Goal: Information Seeking & Learning: Learn about a topic

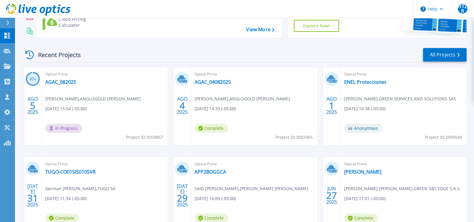
scroll to position [111, 0]
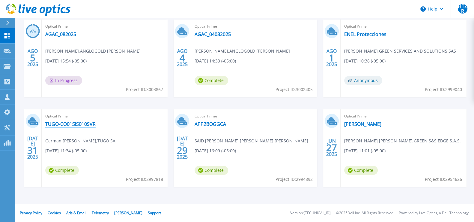
click at [70, 124] on link "TUGO-CO01SIS010SVR" at bounding box center [70, 124] width 50 height 6
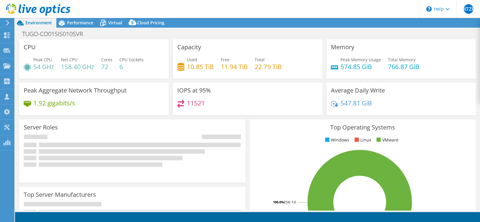
select select "USD"
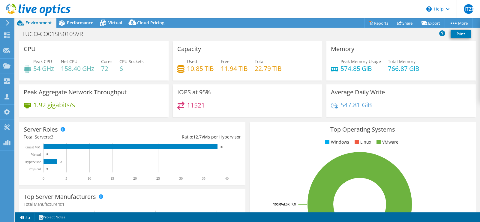
click at [306, 118] on div "IOPS at 95% 11521" at bounding box center [248, 102] width 154 height 37
click at [84, 22] on span "Performance" at bounding box center [80, 23] width 26 height 6
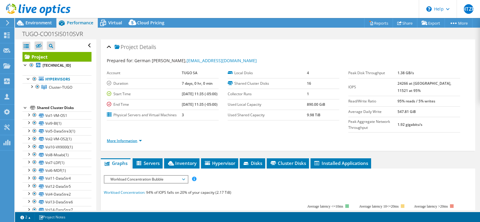
click at [135, 143] on link "More Information" at bounding box center [124, 140] width 35 height 5
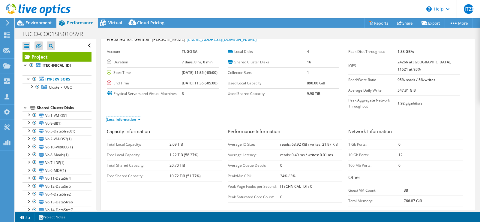
scroll to position [37, 0]
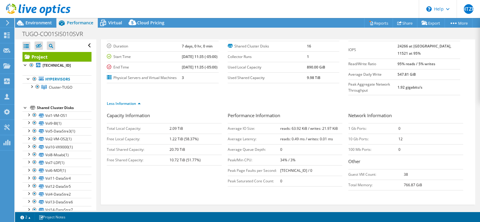
click at [259, 83] on section "Account TUGO SA Duration 7 days, 0 hr, 0 min Start Time [DATE] 11:35 (-05:00) E…" at bounding box center [227, 57] width 241 height 52
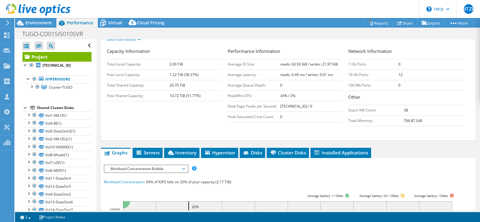
scroll to position [112, 0]
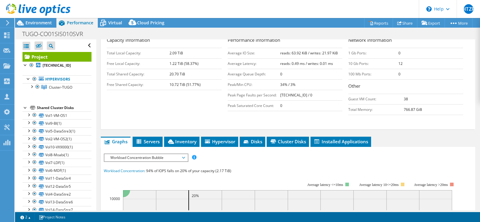
click at [202, 110] on div "Capacity Information Total Local Capacity: 2.09 TiB Free Local Capacity: 1.22 T…" at bounding box center [288, 77] width 362 height 81
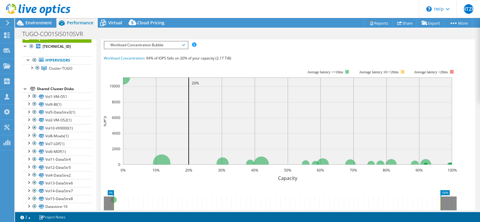
scroll to position [33, 0]
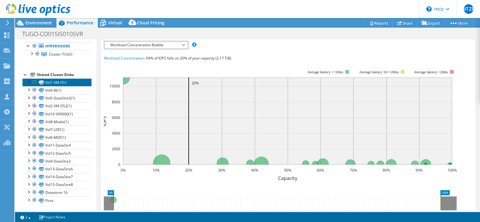
click at [58, 79] on link "Vol1-VM-OS1" at bounding box center [56, 82] width 69 height 8
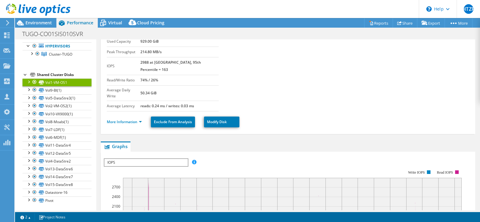
scroll to position [0, 0]
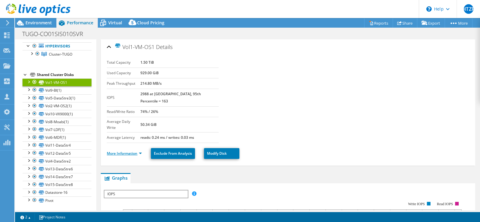
click at [126, 151] on link "More Information" at bounding box center [124, 153] width 35 height 5
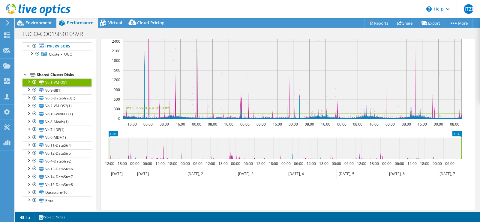
scroll to position [326, 0]
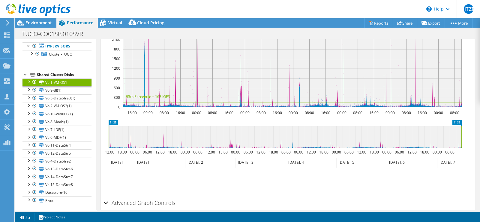
click at [145, 196] on h2 "Advanced Graph Controls" at bounding box center [139, 202] width 71 height 12
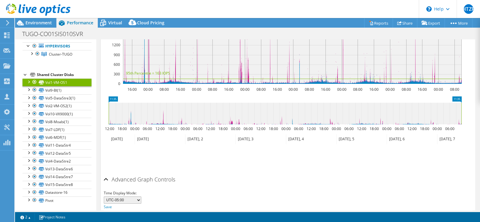
click at [138, 173] on h2 "Advanced Graph Controls" at bounding box center [139, 179] width 71 height 12
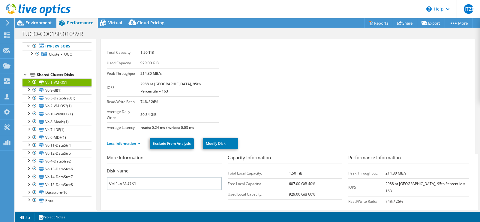
scroll to position [0, 0]
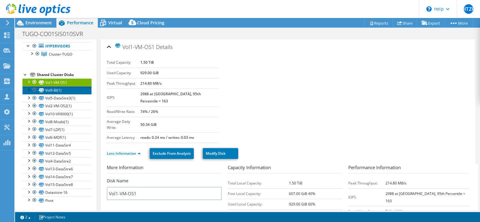
click at [45, 91] on link "Vol9-BI(1)" at bounding box center [56, 90] width 69 height 8
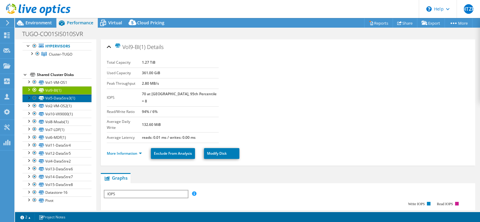
click at [64, 96] on link "Vol5-DataStre3(1)" at bounding box center [56, 98] width 69 height 8
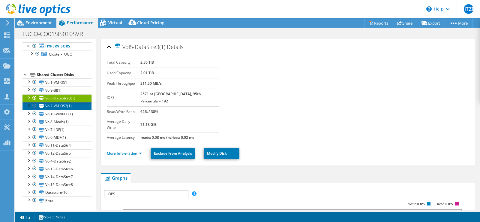
click at [58, 108] on link "Vol2-VM-OS2(1)" at bounding box center [56, 106] width 69 height 8
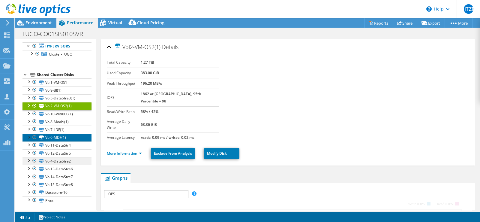
click at [62, 133] on link "Vol6-MDF(1)" at bounding box center [56, 137] width 69 height 8
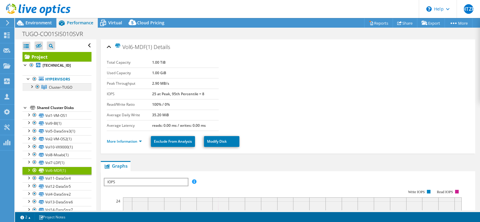
click at [48, 89] on link "Cluster-TUGO" at bounding box center [56, 87] width 69 height 8
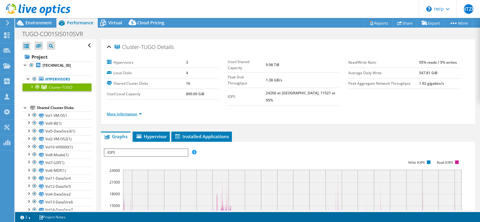
click at [122, 111] on link "More Information" at bounding box center [124, 113] width 35 height 5
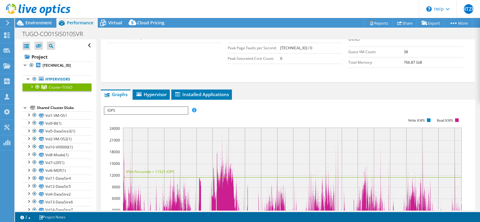
scroll to position [163, 0]
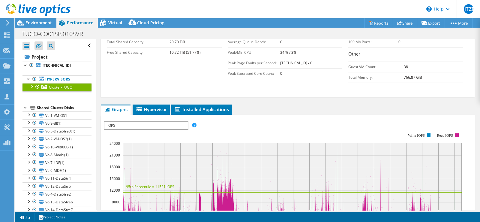
click at [138, 122] on span "IOPS" at bounding box center [145, 125] width 83 height 7
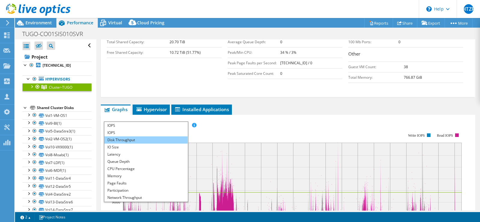
click at [135, 136] on li "Disk Throughput" at bounding box center [145, 139] width 83 height 7
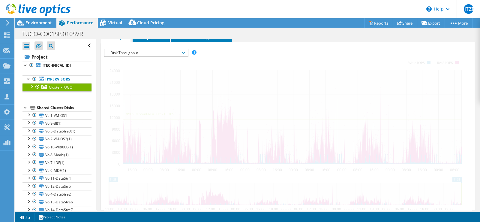
scroll to position [238, 0]
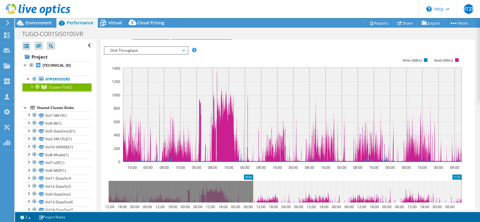
drag, startPoint x: 111, startPoint y: 169, endPoint x: 255, endPoint y: 172, distance: 144.3
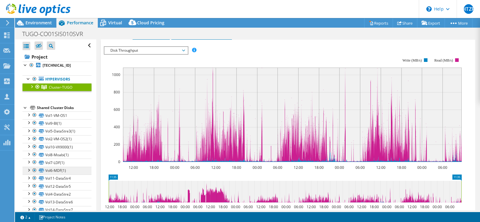
drag, startPoint x: 250, startPoint y: 170, endPoint x: 67, endPoint y: 169, distance: 183.9
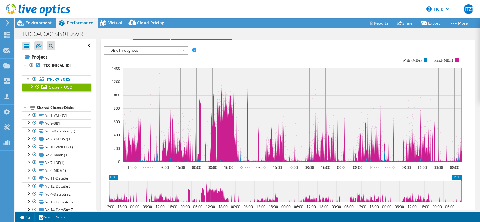
click at [201, 174] on icon "11:35 11:35 12:00 18:00 00:00 06:00 12:00 18:00 00:00 06:00 12:00 18:00 00:00 0…" at bounding box center [285, 198] width 362 height 48
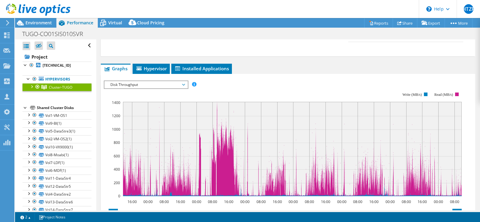
scroll to position [163, 0]
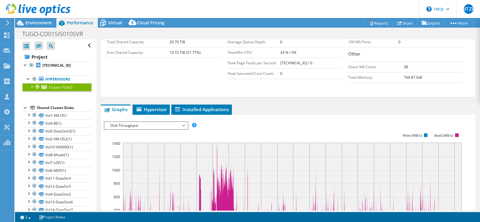
click at [124, 122] on span "Disk Throughput" at bounding box center [145, 125] width 77 height 7
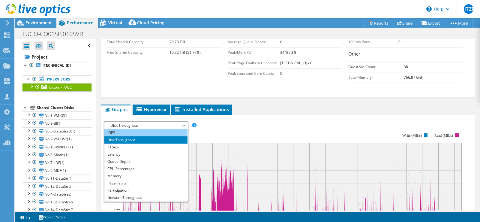
click at [120, 129] on li "IOPS" at bounding box center [145, 132] width 83 height 7
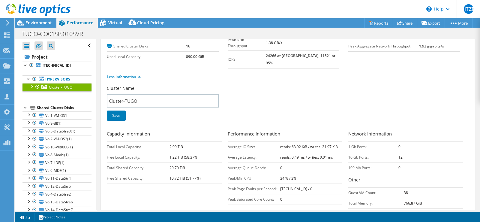
scroll to position [0, 0]
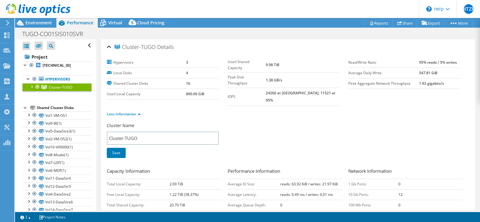
drag, startPoint x: 273, startPoint y: 82, endPoint x: 286, endPoint y: 81, distance: 13.2
click at [286, 88] on tr "IOPS 24266 at [GEOGRAPHIC_DATA], 11521 at 95%" at bounding box center [284, 97] width 112 height 18
click at [279, 109] on ul "Less Information" at bounding box center [288, 113] width 362 height 8
drag, startPoint x: 274, startPoint y: 83, endPoint x: 285, endPoint y: 82, distance: 10.6
click at [285, 88] on tr "IOPS 24266 at [GEOGRAPHIC_DATA], 11521 at 95%" at bounding box center [284, 97] width 112 height 18
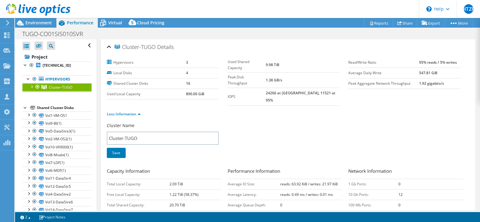
click at [285, 88] on td "24266 at [GEOGRAPHIC_DATA], 11521 at 95%" at bounding box center [302, 97] width 73 height 18
drag, startPoint x: 280, startPoint y: 83, endPoint x: 273, endPoint y: 83, distance: 6.9
click at [273, 88] on tr "IOPS 24266 at [GEOGRAPHIC_DATA], 11521 at 95%" at bounding box center [284, 97] width 112 height 18
click at [284, 89] on section "Hypervisors 3 Local Disks 4 Shared Cluster Disks 16 Used Local Capacity 890.00 …" at bounding box center [227, 81] width 241 height 48
drag, startPoint x: 275, startPoint y: 85, endPoint x: 285, endPoint y: 85, distance: 9.9
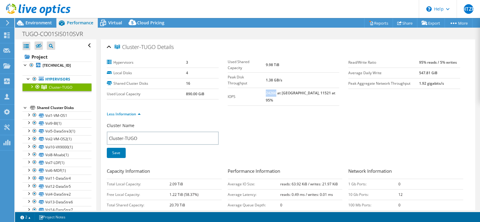
click at [285, 88] on td "24266 at [GEOGRAPHIC_DATA], 11521 at 95%" at bounding box center [302, 97] width 73 height 18
click at [315, 146] on div "Cluster Name Cluster-TUGO Save" at bounding box center [288, 143] width 362 height 43
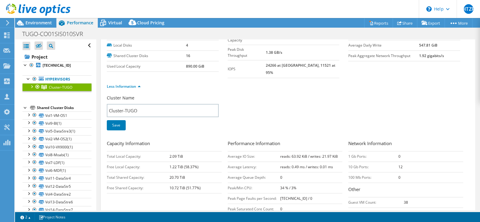
scroll to position [37, 0]
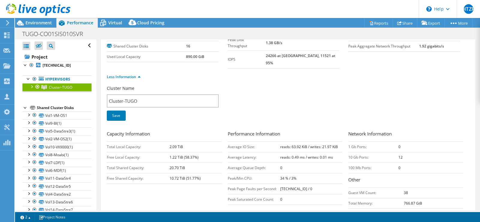
click at [398, 154] on b "12" at bounding box center [400, 156] width 4 height 5
click at [400, 152] on td "12" at bounding box center [430, 157] width 65 height 10
drag, startPoint x: 392, startPoint y: 151, endPoint x: 403, endPoint y: 151, distance: 10.5
click at [403, 152] on tr "10 Gb Ports: 12" at bounding box center [405, 157] width 115 height 10
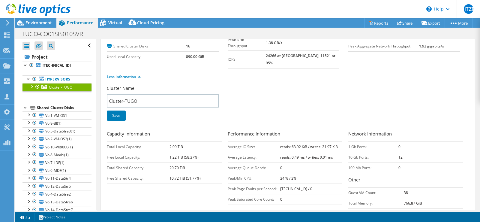
click at [403, 152] on td "12" at bounding box center [430, 157] width 65 height 10
click at [375, 152] on td "10 Gb Ports:" at bounding box center [373, 157] width 50 height 10
click at [351, 152] on td "10 Gb Ports:" at bounding box center [373, 157] width 50 height 10
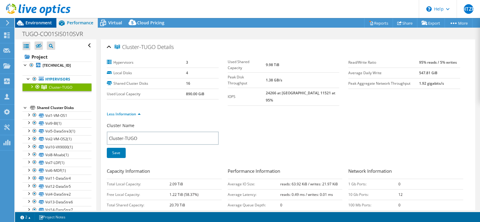
click at [29, 24] on span "Environment" at bounding box center [38, 23] width 26 height 6
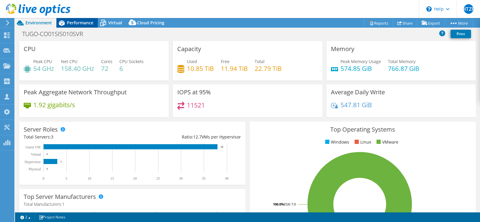
click at [79, 27] on div "Performance" at bounding box center [76, 23] width 41 height 10
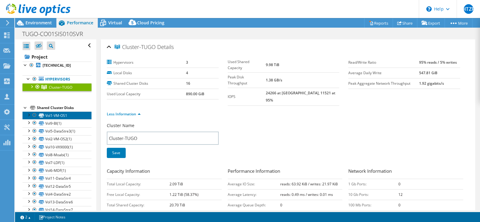
click at [60, 118] on link "Vol1-VM-OS1" at bounding box center [56, 115] width 69 height 8
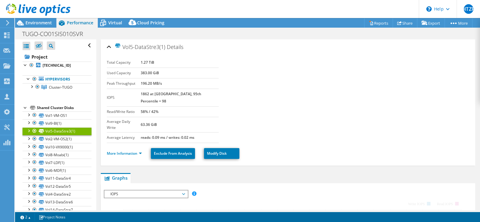
select select "USD"
click at [64, 139] on link "Vol2-VM-OS2(1)" at bounding box center [56, 139] width 69 height 8
